Goal: Task Accomplishment & Management: Manage account settings

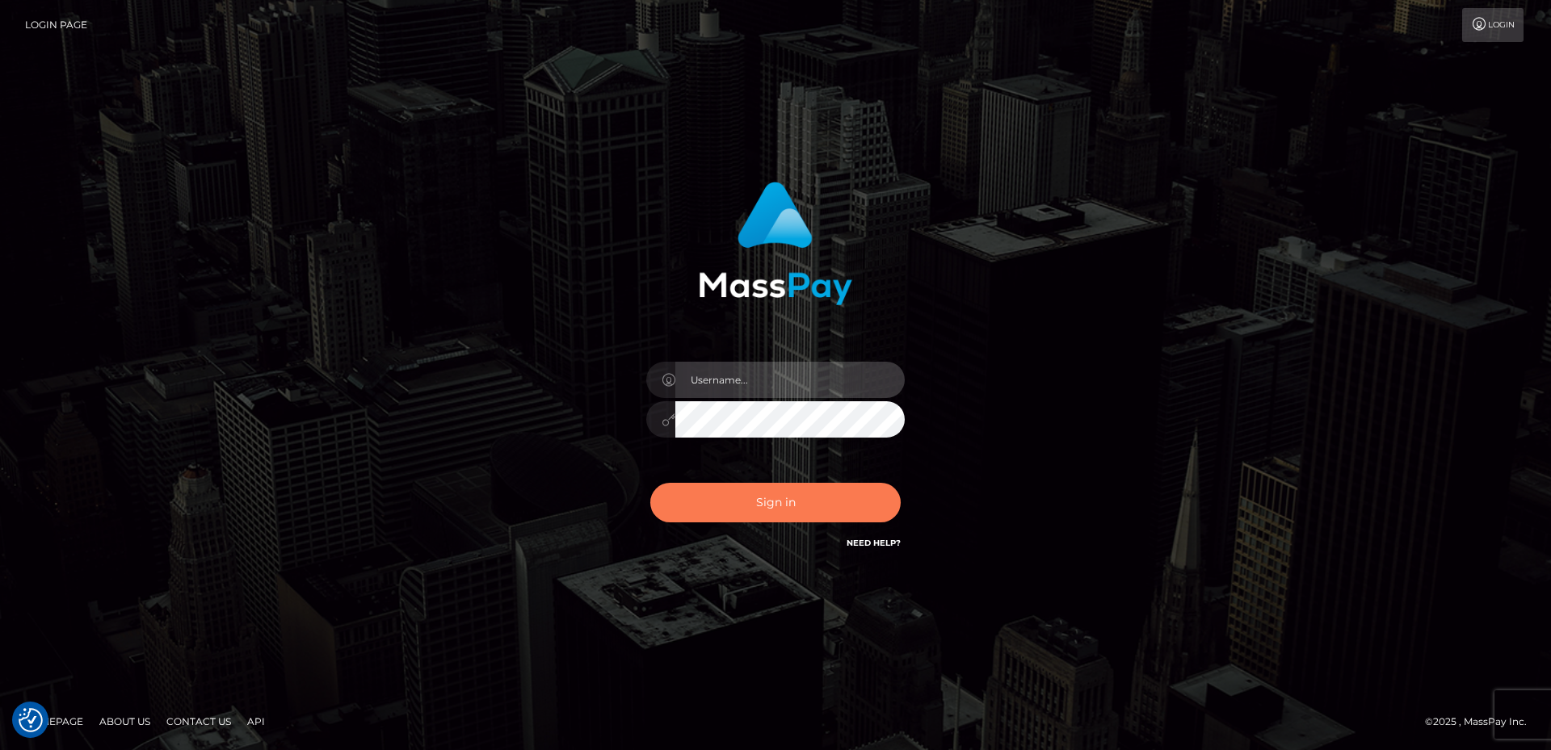
type input "Anthony.Spree"
click at [746, 497] on button "Sign in" at bounding box center [775, 503] width 250 height 40
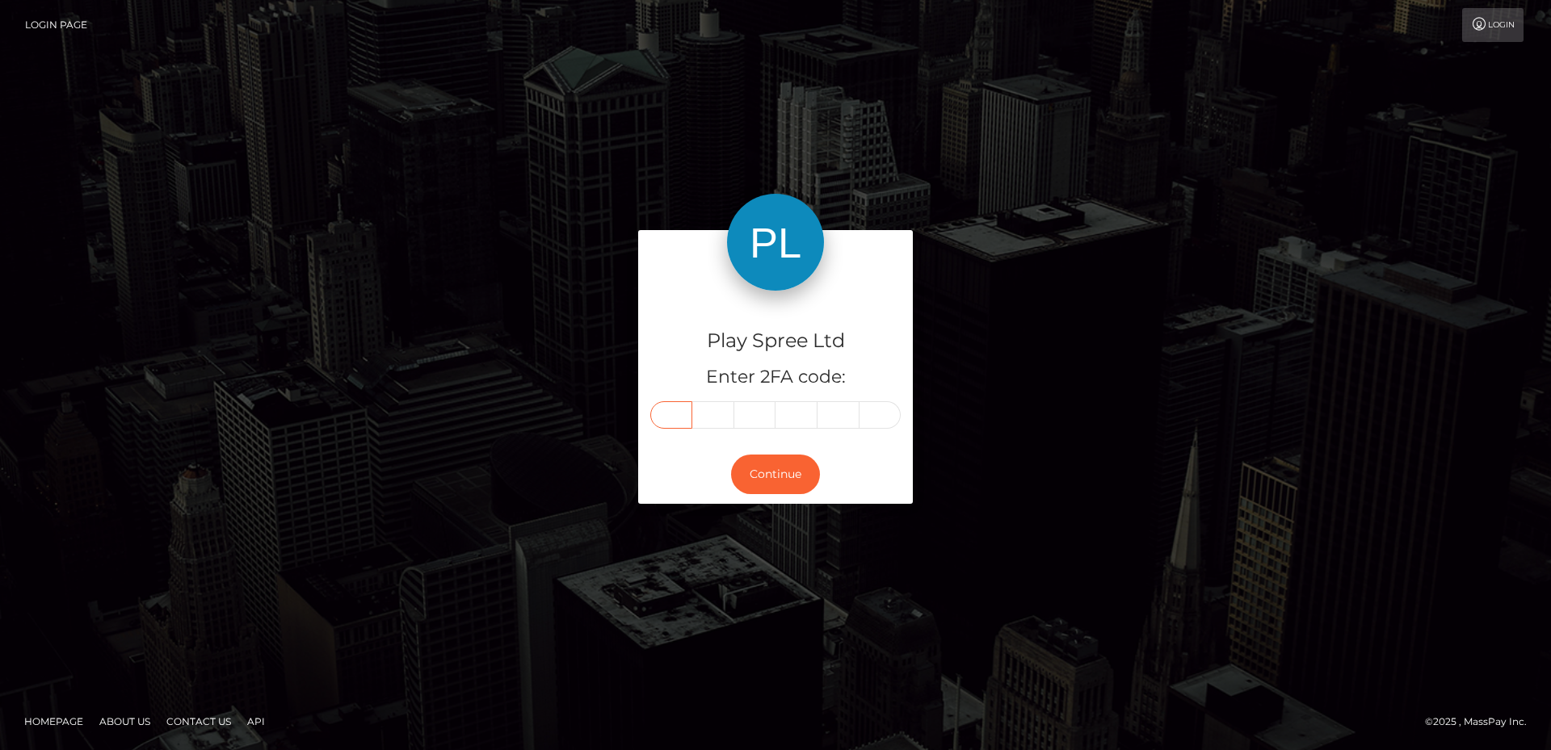
drag, startPoint x: 659, startPoint y: 414, endPoint x: 668, endPoint y: 419, distance: 10.1
click at [659, 414] on input "text" at bounding box center [671, 414] width 42 height 27
type input "8"
type input "1"
type input "7"
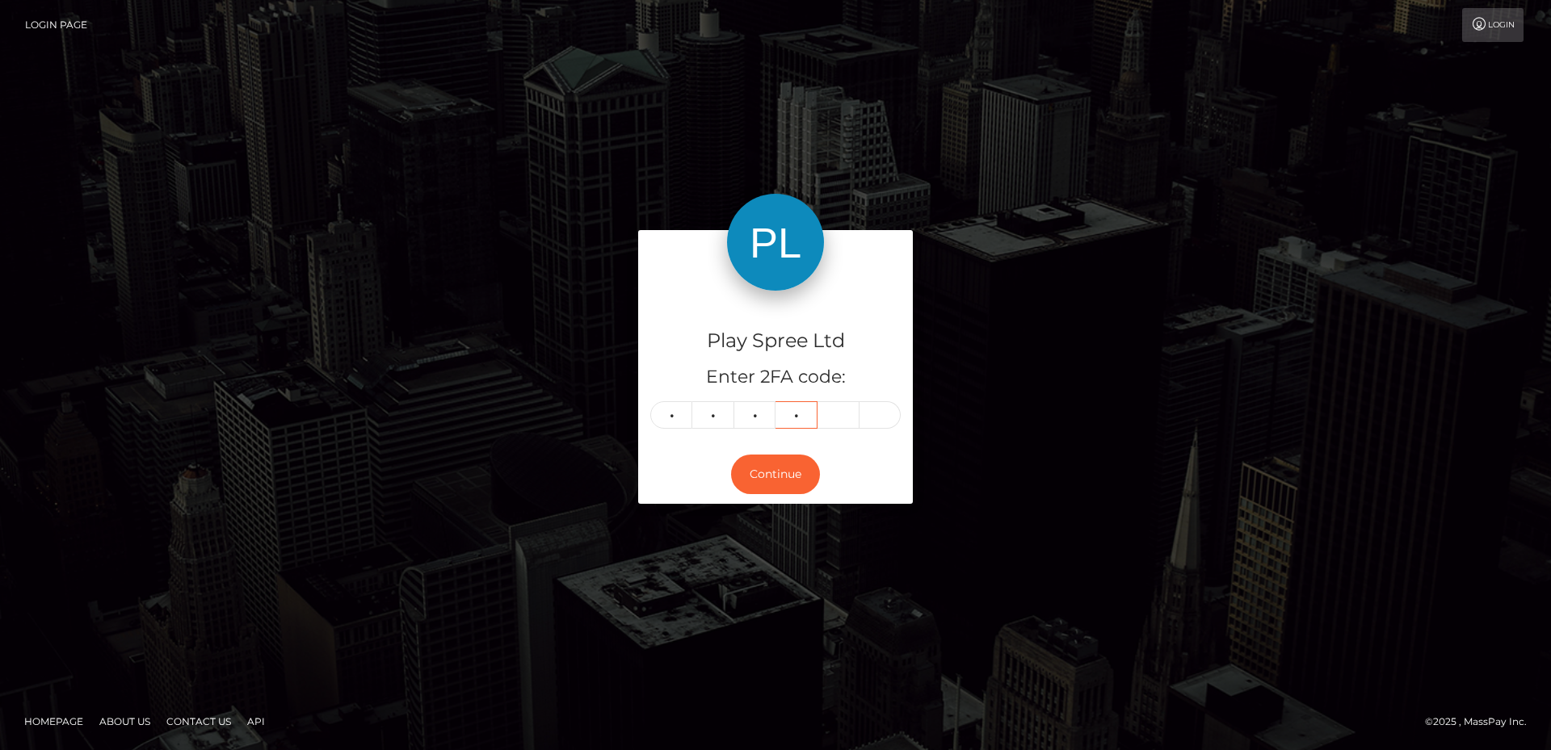
type input "7"
type input "1"
type input "8"
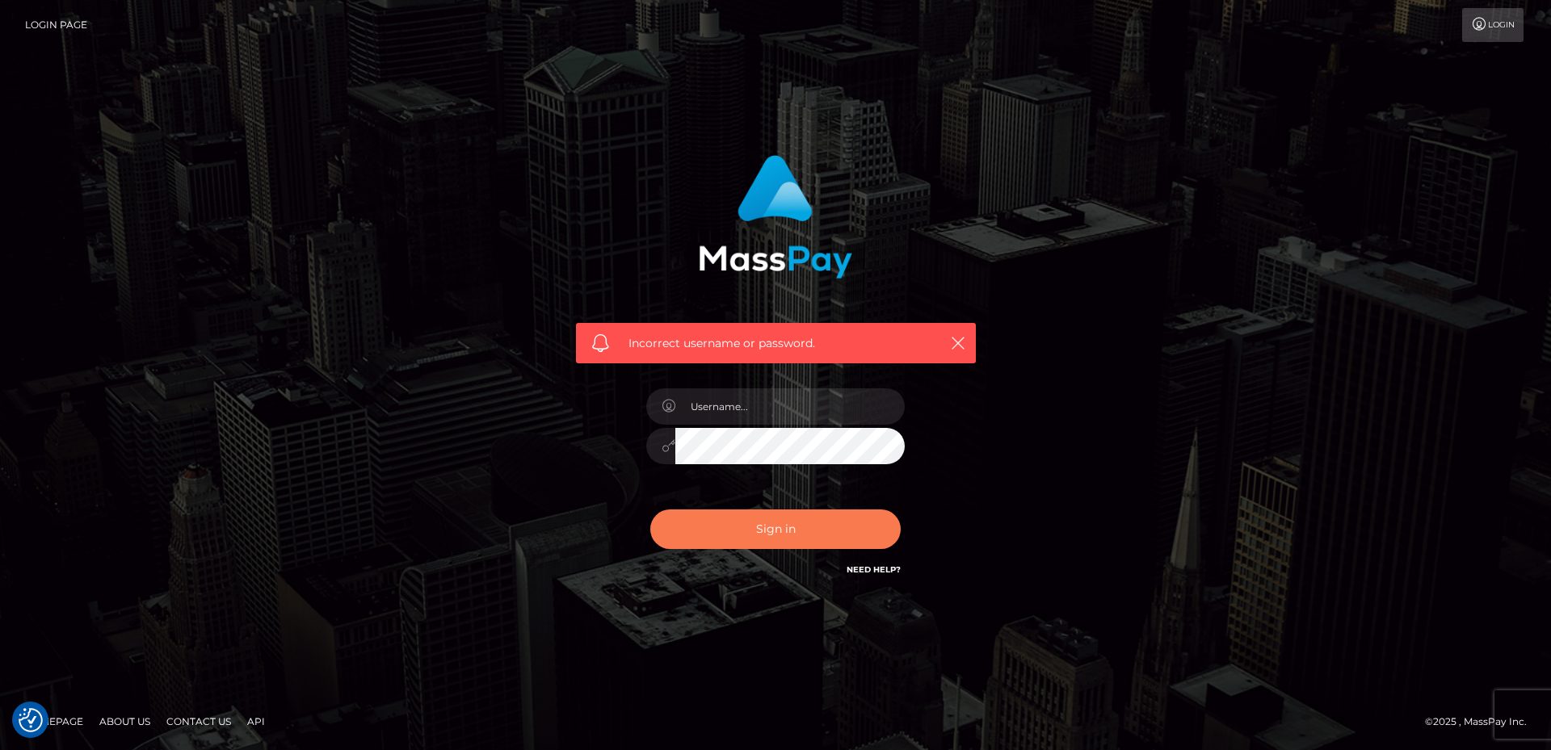
type input "[PERSON_NAME].Spree"
click at [744, 545] on button "Sign in" at bounding box center [775, 530] width 250 height 40
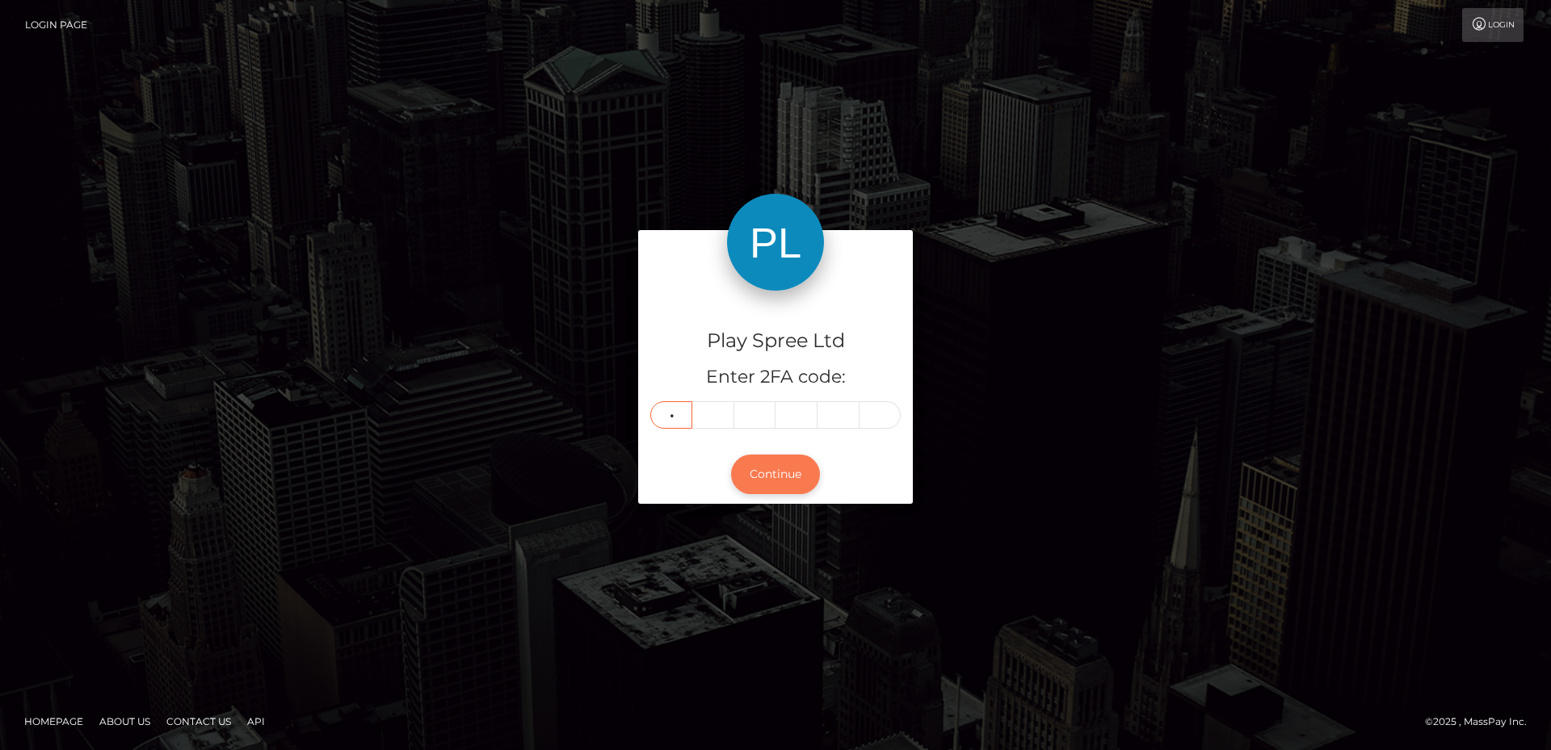
type input "8"
type input "1"
type input "7"
type input "8"
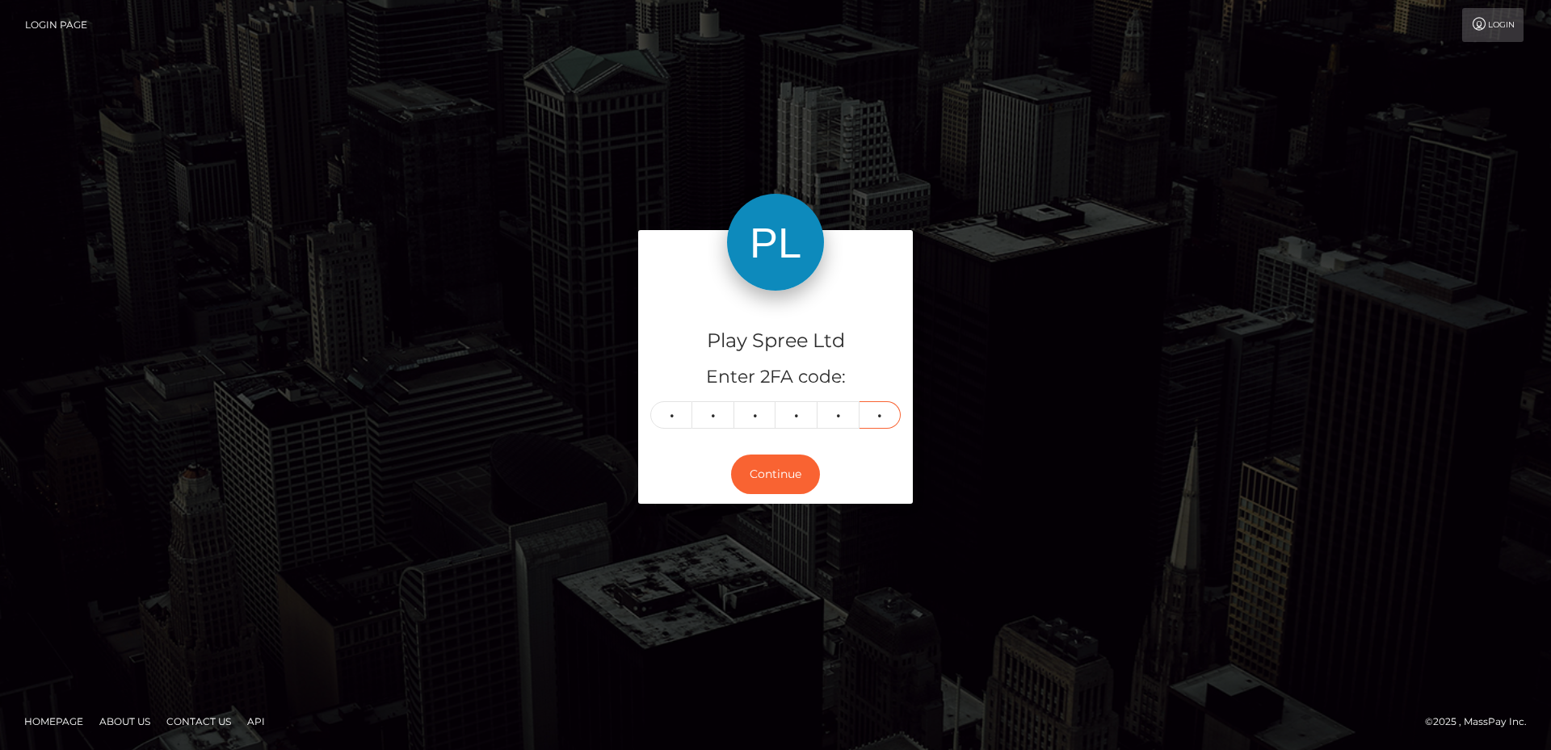
type input "1"
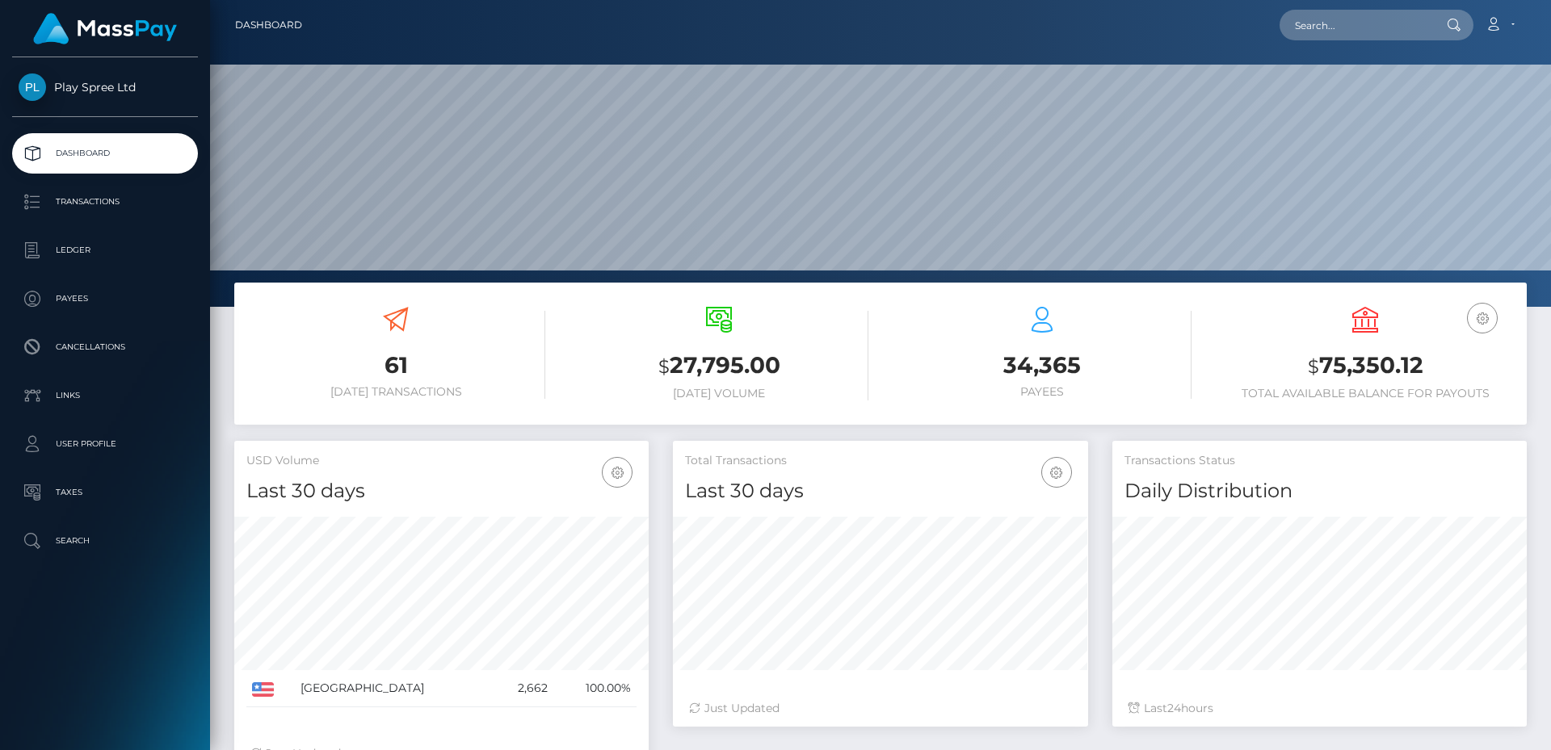
scroll to position [287, 415]
click at [1331, 359] on h3 "$ 75,350.12" at bounding box center [1365, 366] width 299 height 33
copy h3 "75,350.12"
